Goal: Task Accomplishment & Management: Use online tool/utility

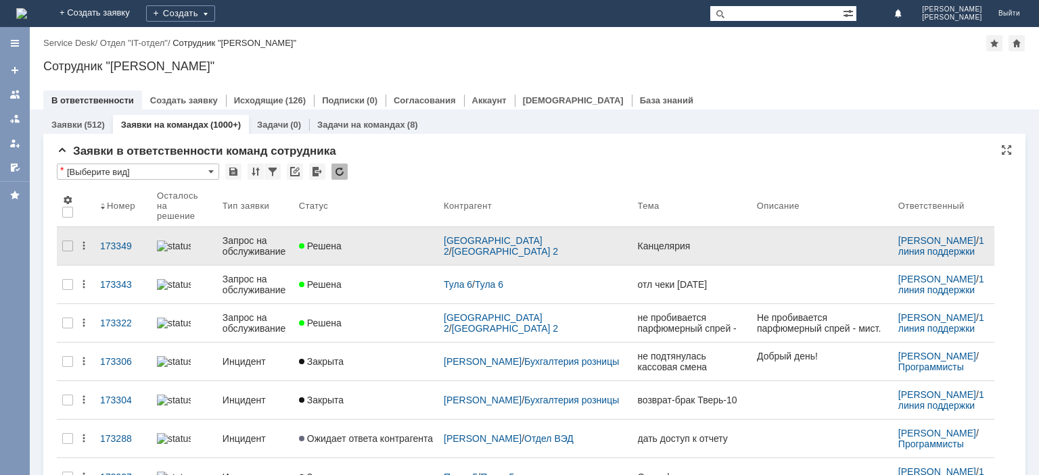
click at [275, 237] on div "Запрос на обслуживание" at bounding box center [256, 246] width 66 height 22
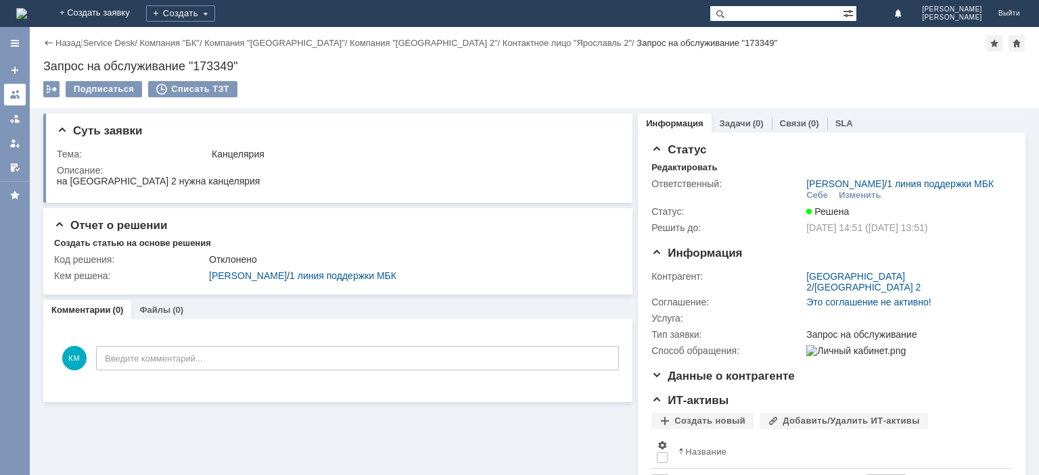
click at [20, 90] on div at bounding box center [14, 94] width 11 height 11
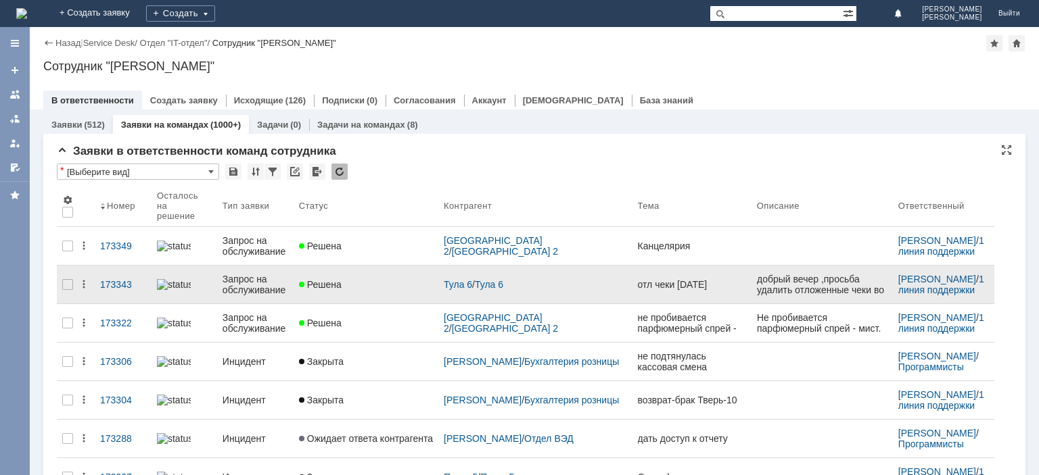
click at [260, 274] on div "Запрос на обслуживание" at bounding box center [256, 285] width 66 height 22
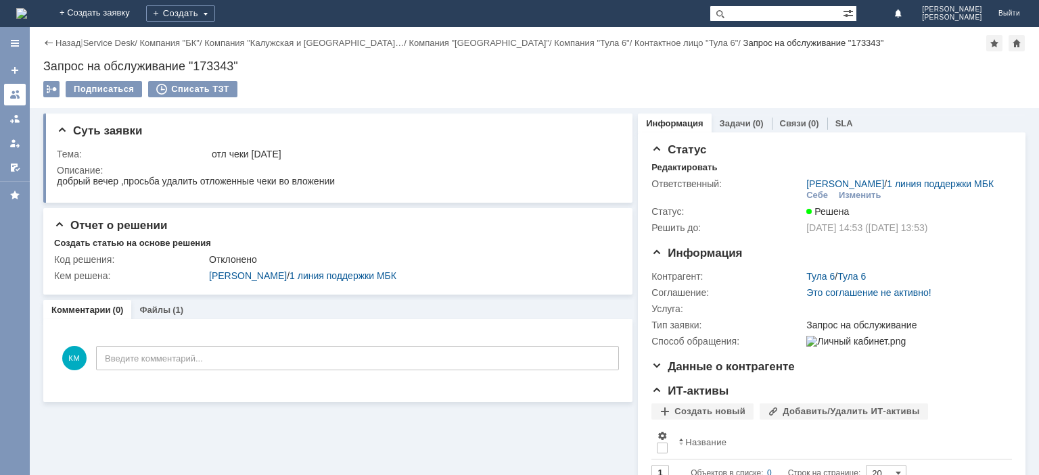
click at [12, 89] on div at bounding box center [14, 94] width 11 height 11
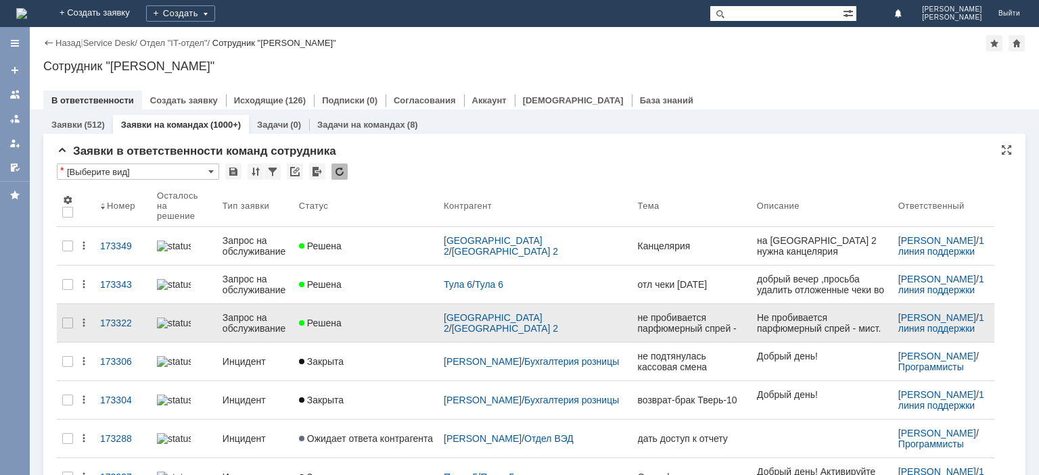
click at [246, 312] on div "Запрос на обслуживание" at bounding box center [256, 323] width 66 height 22
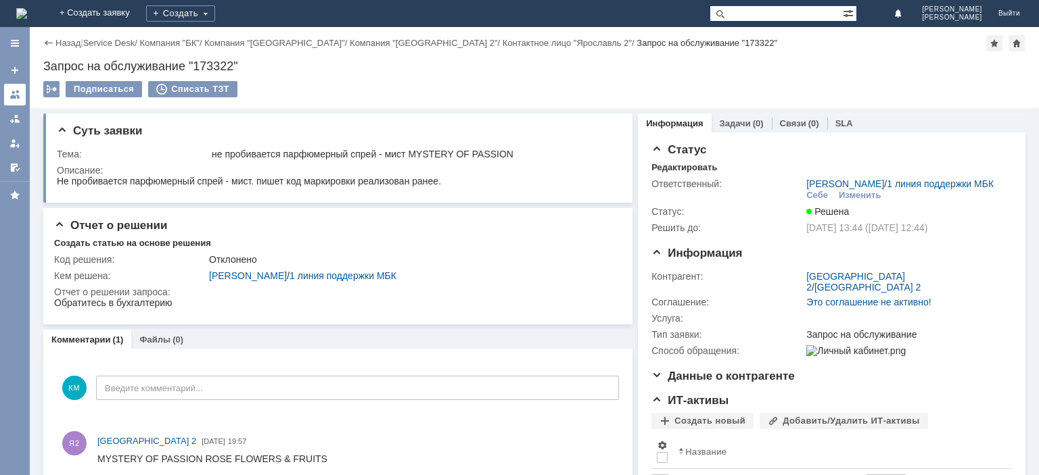
click at [19, 91] on div at bounding box center [14, 94] width 11 height 11
